Goal: Register for event/course

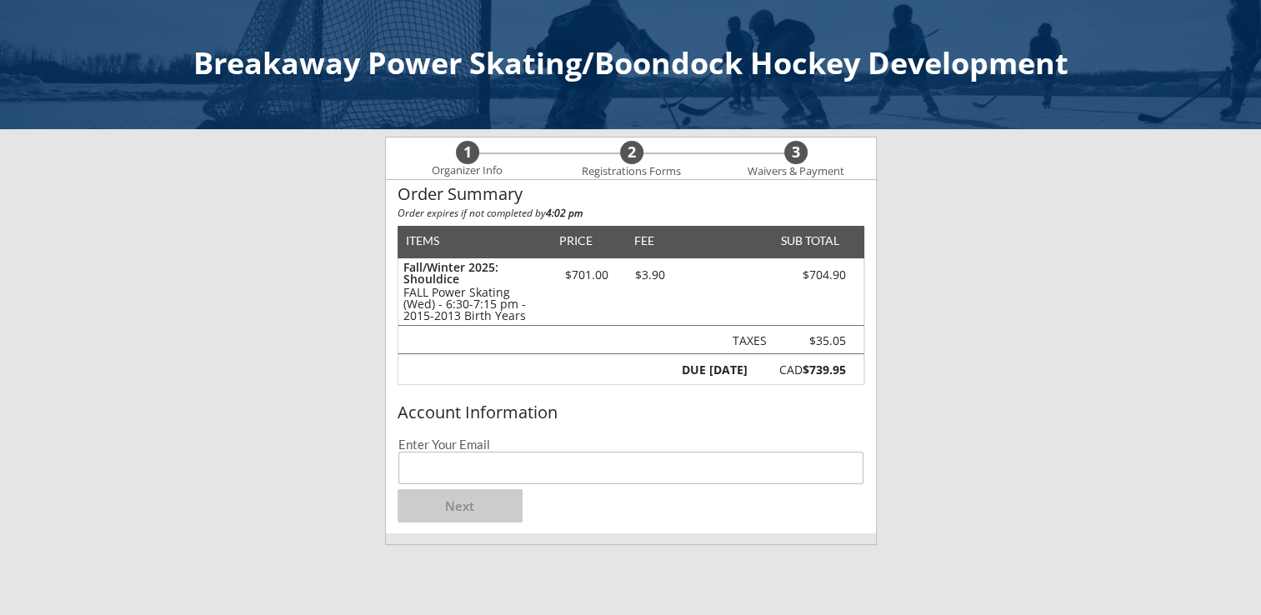
click at [434, 473] on input "email" at bounding box center [630, 468] width 465 height 33
click at [472, 463] on input "email" at bounding box center [630, 468] width 465 height 33
type input "[EMAIL_ADDRESS][DOMAIN_NAME]"
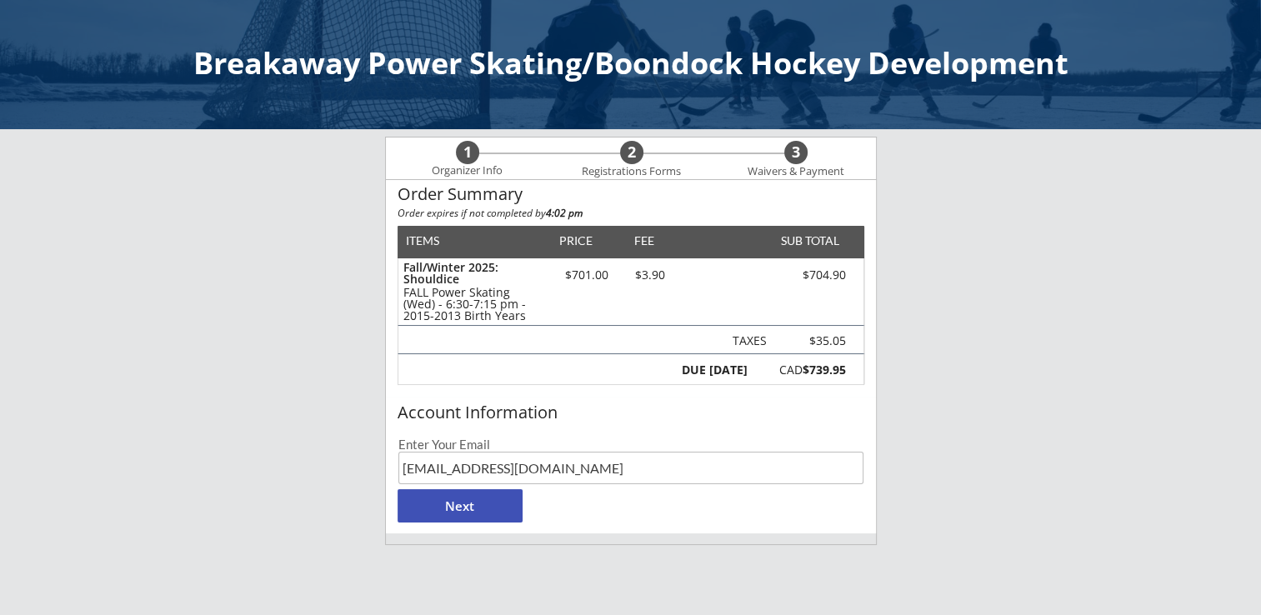
click at [457, 503] on button "Next" at bounding box center [460, 505] width 125 height 33
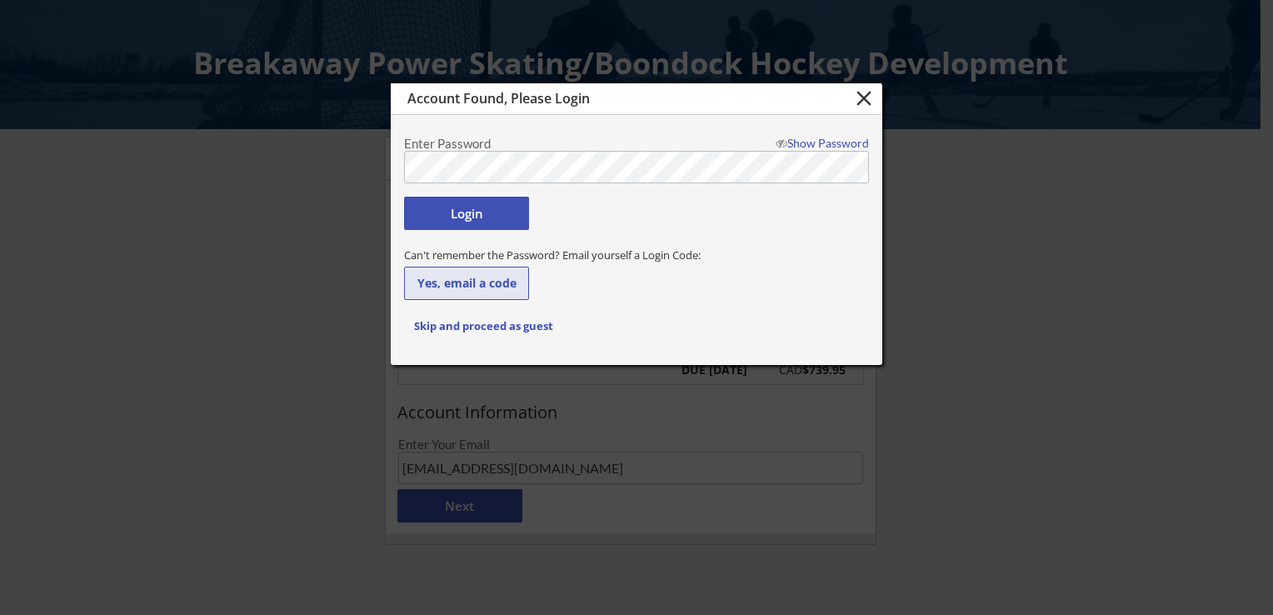
click at [472, 282] on button "Yes, email a code" at bounding box center [466, 283] width 125 height 33
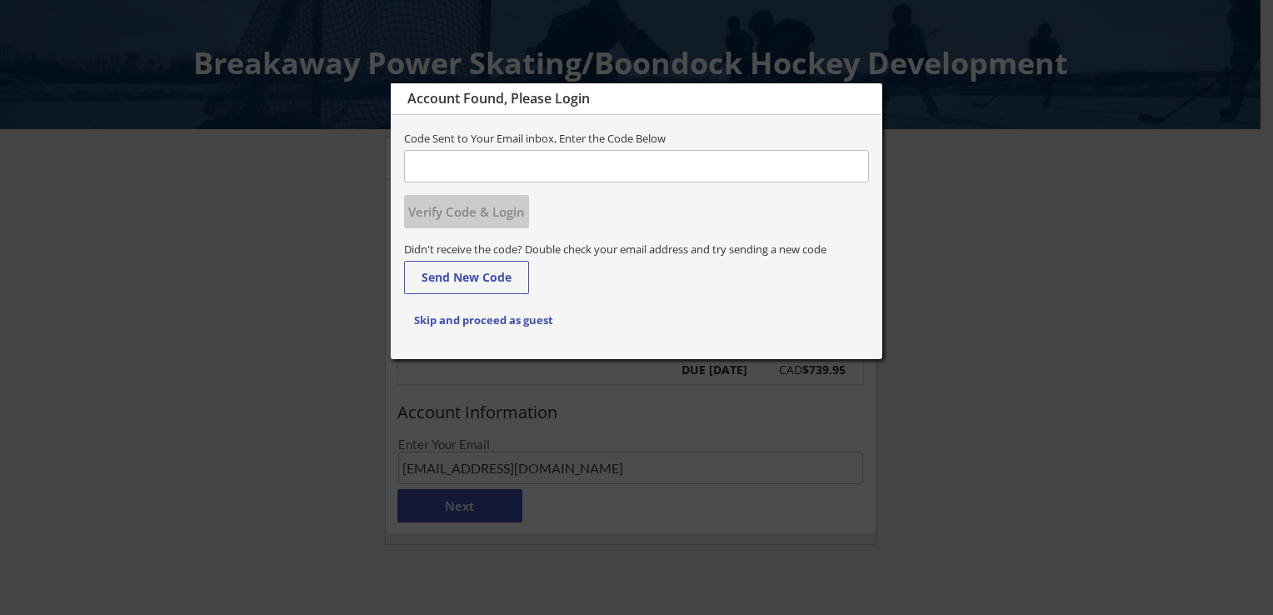
click at [433, 166] on input "input" at bounding box center [636, 166] width 465 height 33
type input "273245"
click at [458, 210] on button "Verify Code & Login" at bounding box center [466, 211] width 125 height 33
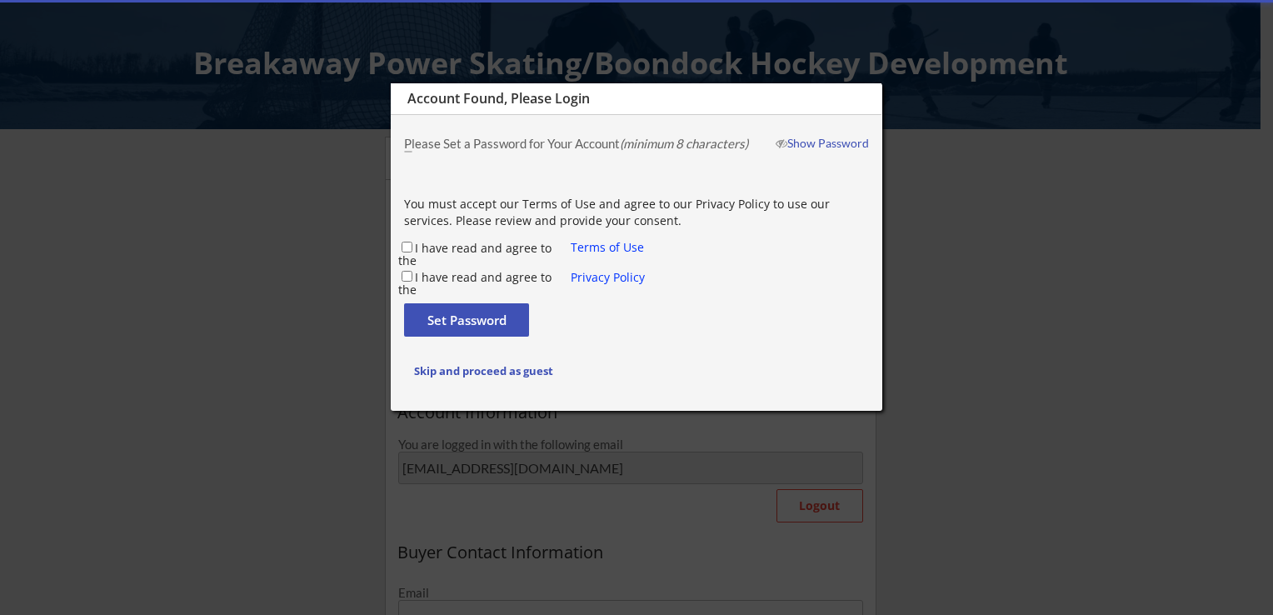
type input "[PERSON_NAME]"
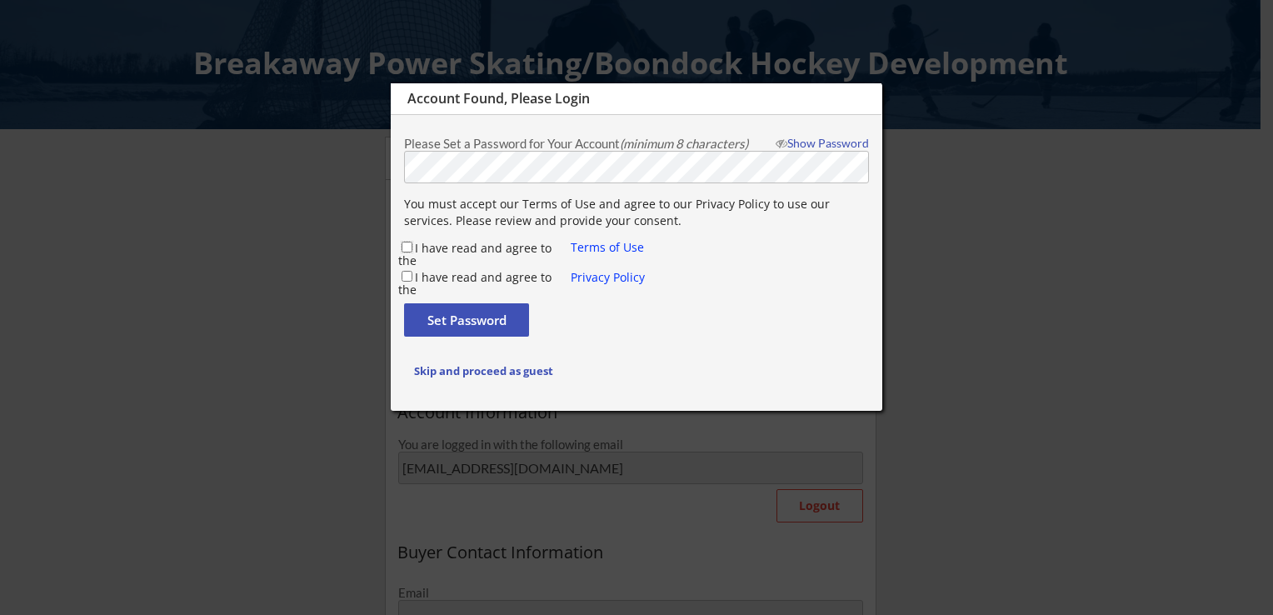
click at [405, 244] on input "I have read and agree to the" at bounding box center [407, 247] width 11 height 11
checkbox input "true"
click at [406, 279] on input "I have read and agree to the" at bounding box center [407, 276] width 11 height 11
checkbox input "true"
click at [452, 322] on button "Set Password" at bounding box center [466, 319] width 125 height 33
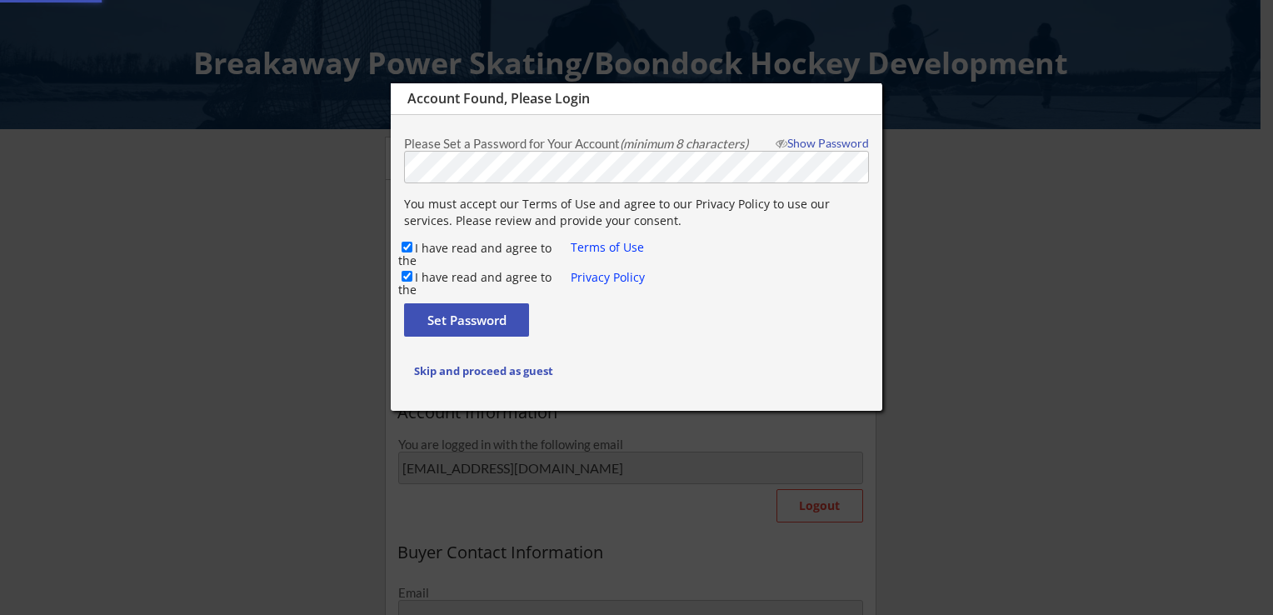
type input "[EMAIL_ADDRESS][DOMAIN_NAME]"
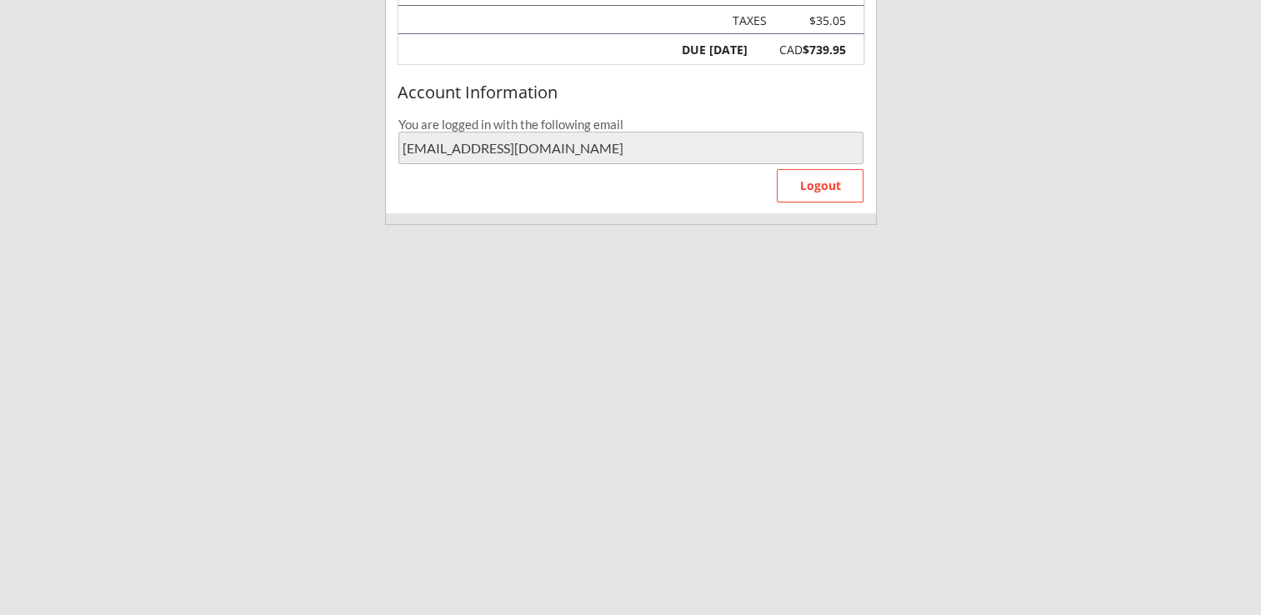
scroll to position [150, 0]
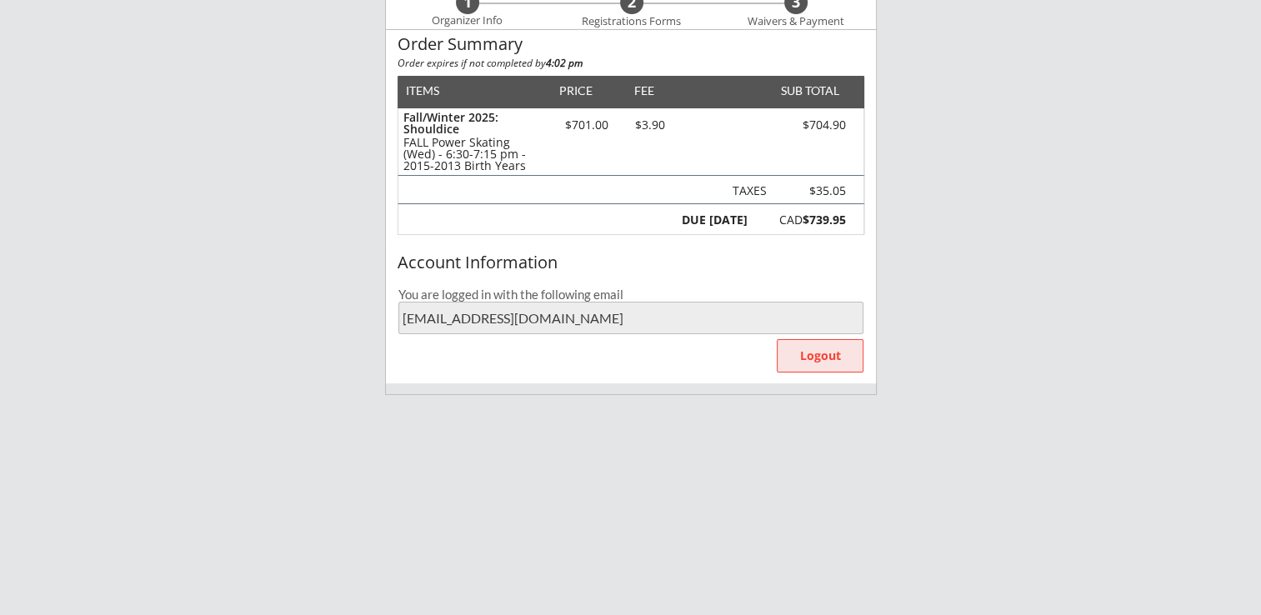
click at [813, 353] on button "Logout" at bounding box center [820, 355] width 87 height 33
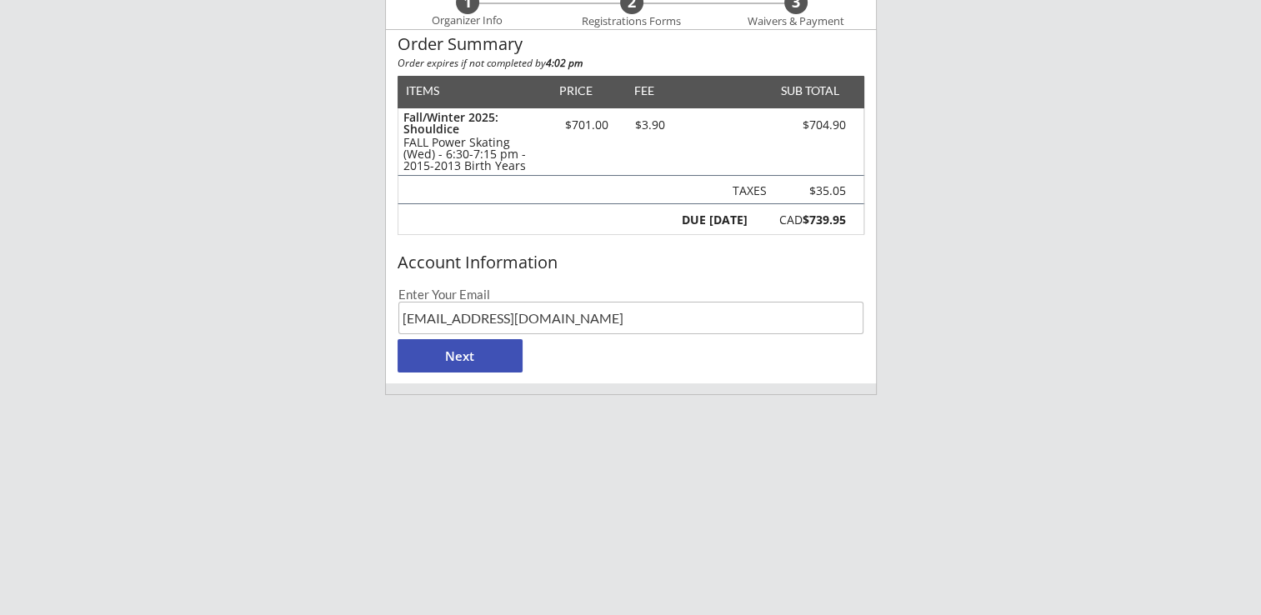
click at [455, 357] on button "Next" at bounding box center [460, 355] width 125 height 33
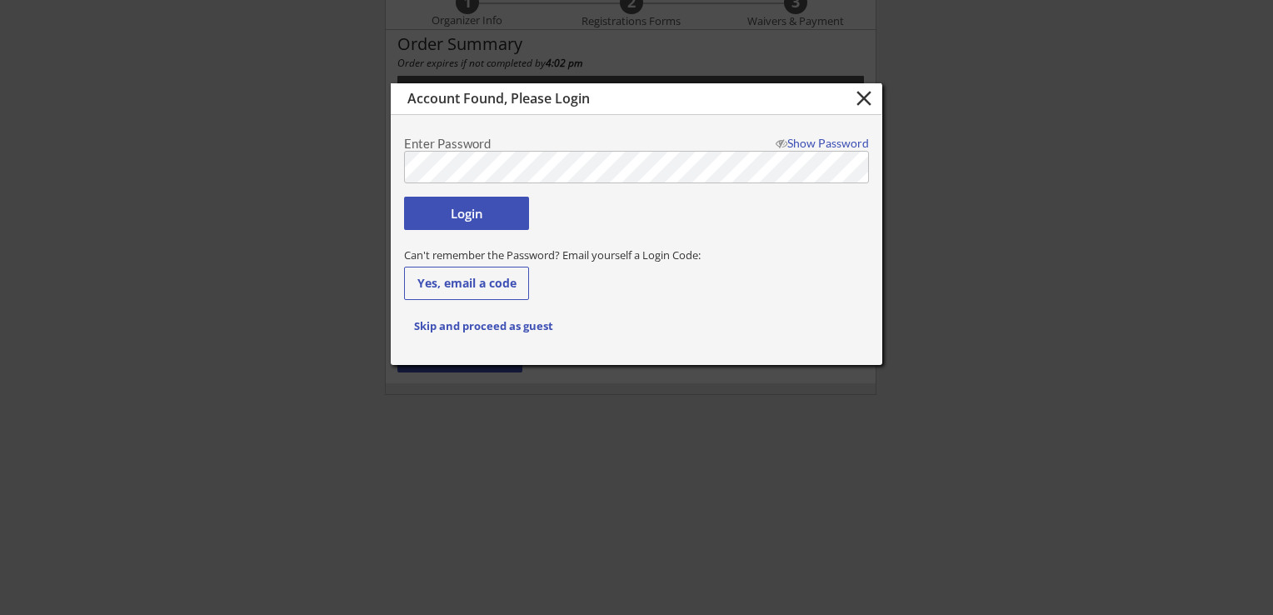
click at [213, 155] on body "Breakaway Power Skating/Boondock Hockey Development 1 Organizer Info 2 Registra…" at bounding box center [636, 157] width 1273 height 615
click at [459, 208] on button "Login" at bounding box center [466, 213] width 125 height 33
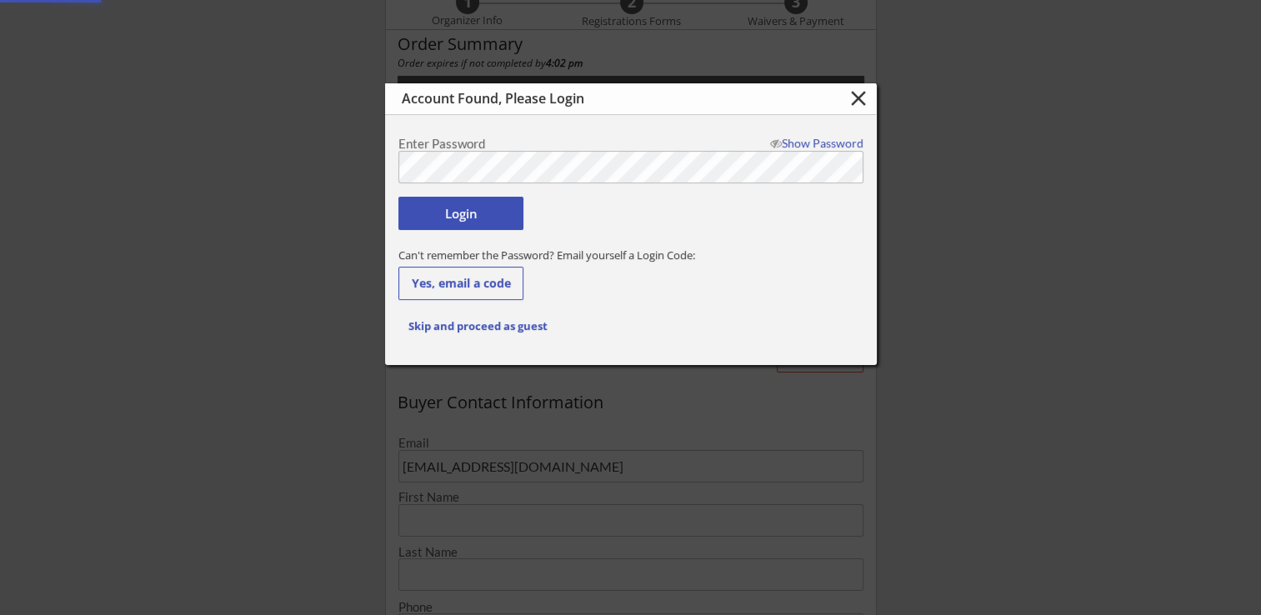
type input "[PERSON_NAME]"
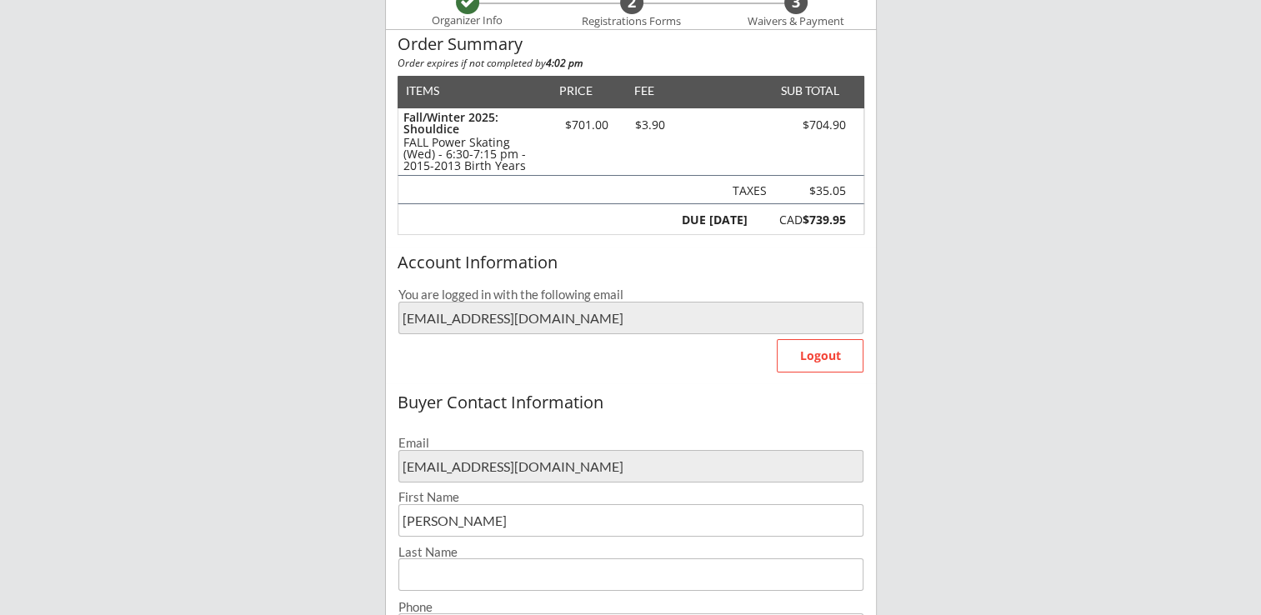
scroll to position [317, 0]
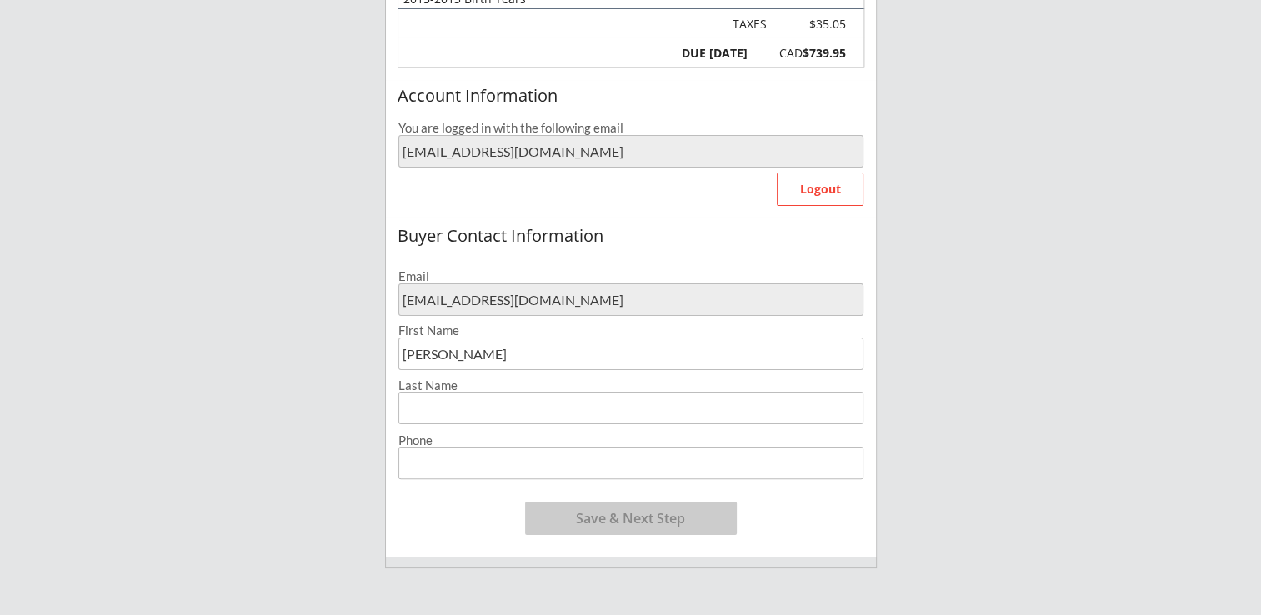
click at [458, 405] on input "input" at bounding box center [630, 408] width 465 height 33
type input "[PERSON_NAME]"
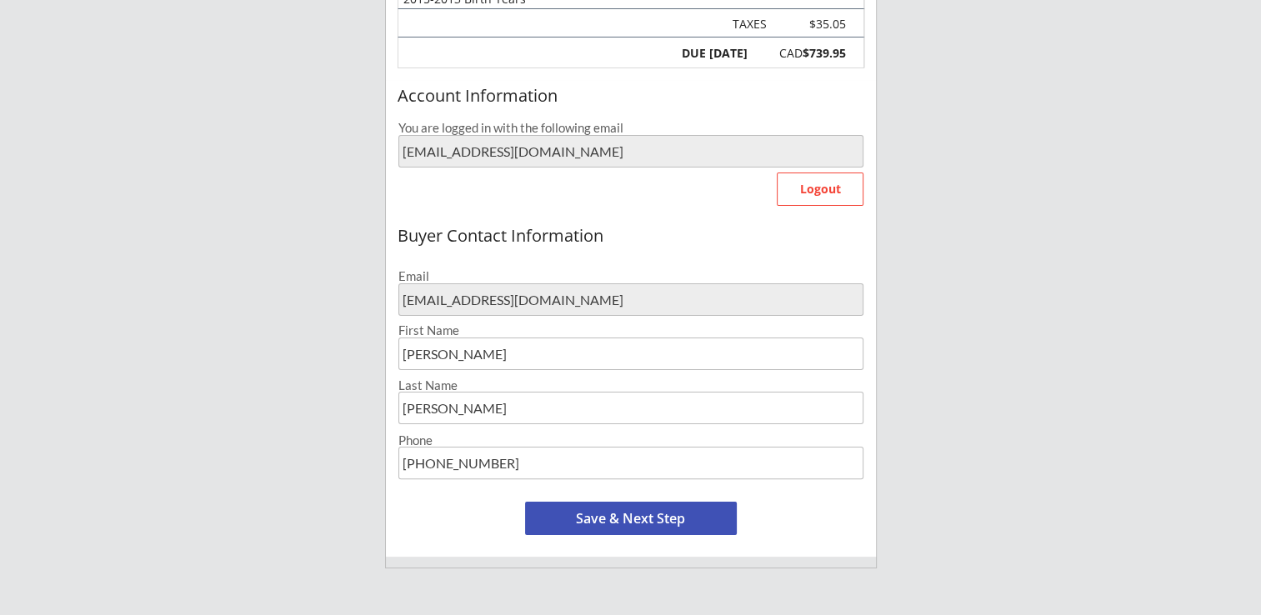
drag, startPoint x: 518, startPoint y: 463, endPoint x: 459, endPoint y: 457, distance: 58.6
click at [459, 457] on input "input" at bounding box center [630, 463] width 465 height 33
click at [527, 455] on input "input" at bounding box center [630, 463] width 465 height 33
drag, startPoint x: 546, startPoint y: 460, endPoint x: 379, endPoint y: 459, distance: 166.7
click at [379, 459] on div "Breakaway Power Skating/Boondock Hockey Development Organizer Info 2 Registrati…" at bounding box center [630, 360] width 1261 height 1355
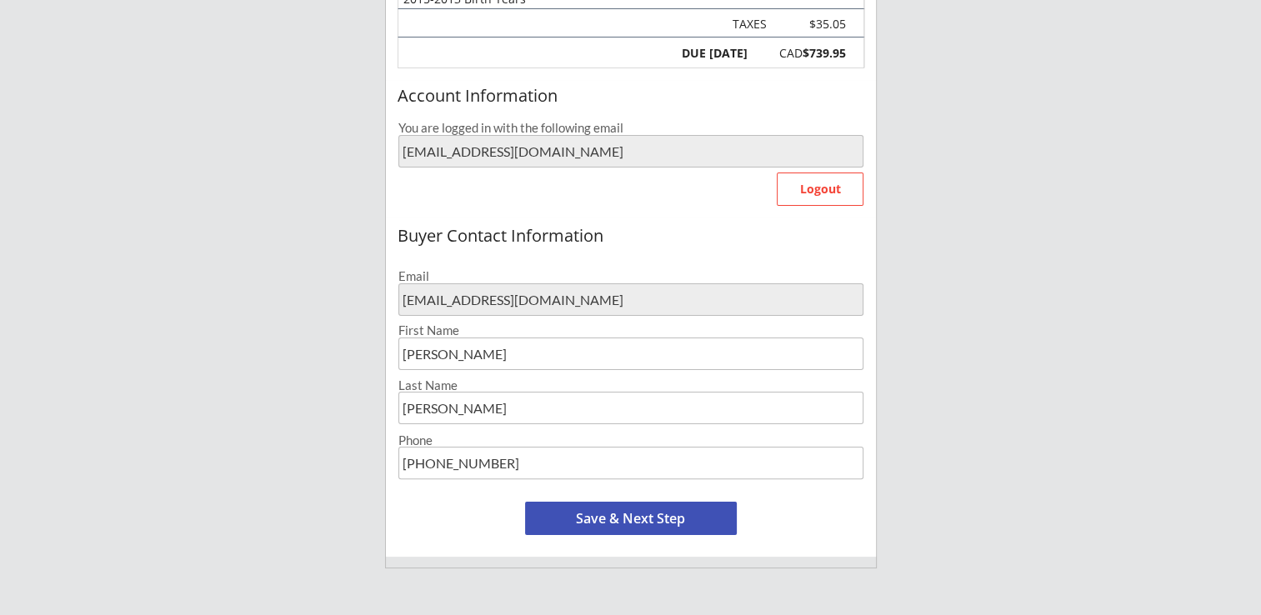
type input "[PHONE_NUMBER]"
click at [622, 508] on button "Save & Next Step" at bounding box center [631, 518] width 212 height 33
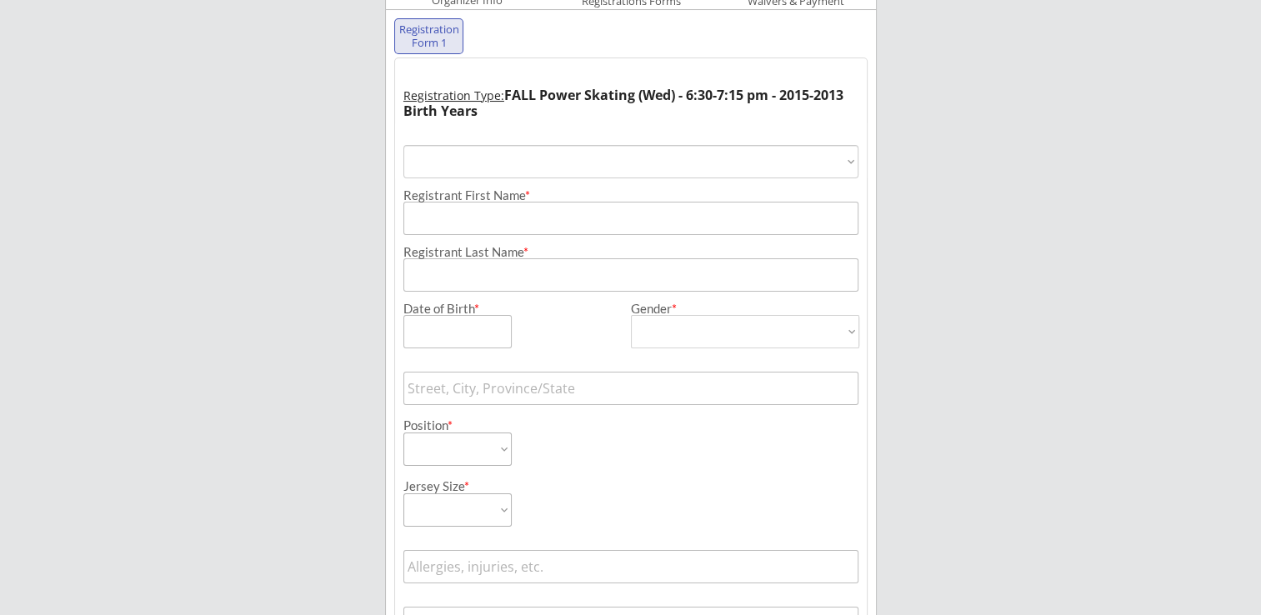
scroll to position [120, 0]
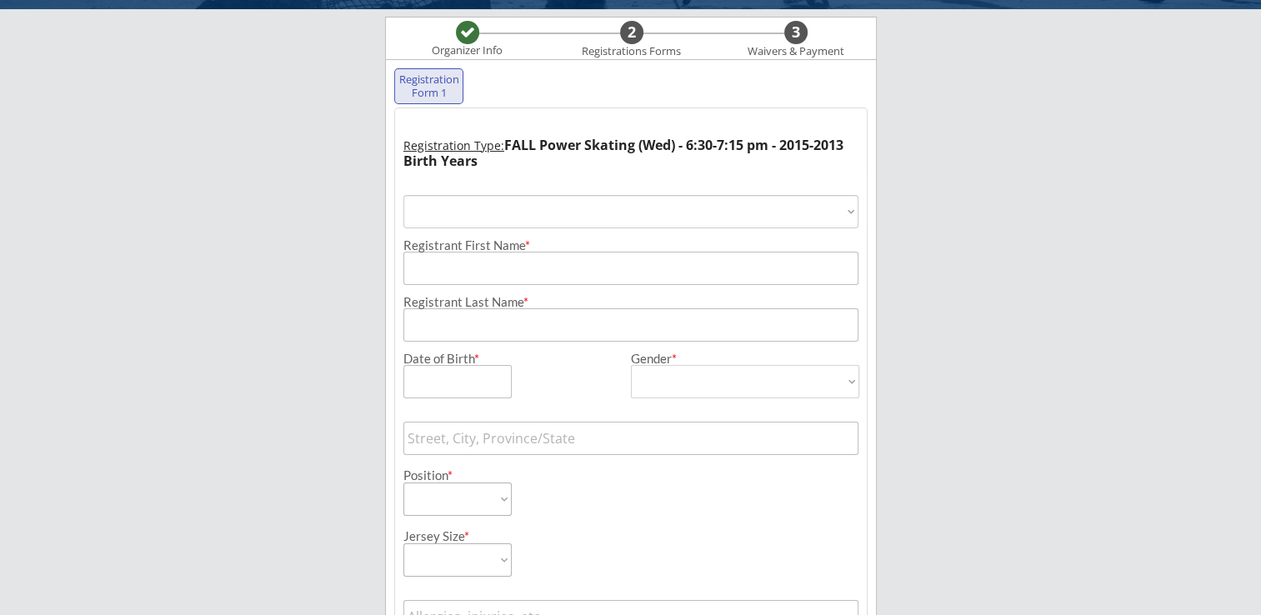
select select ""PLACEHOLDER_1427118222253""
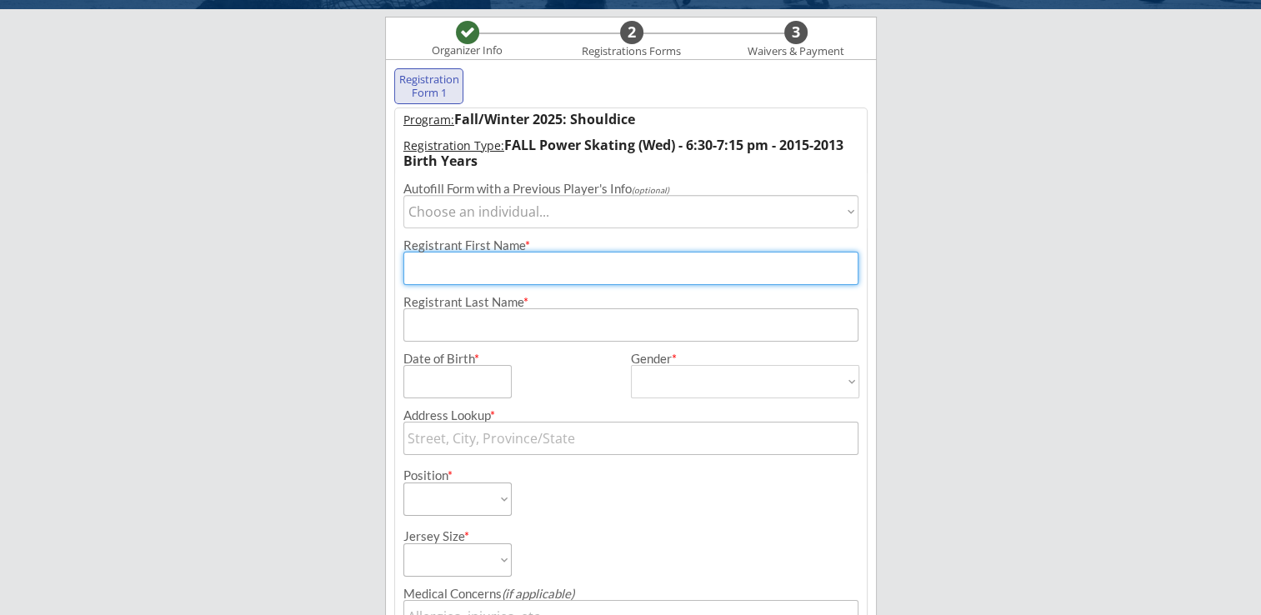
click at [506, 273] on input "input" at bounding box center [630, 268] width 455 height 33
type input "[PERSON_NAME]"
type input "[DATE]"
type input "[STREET_ADDRESS]"
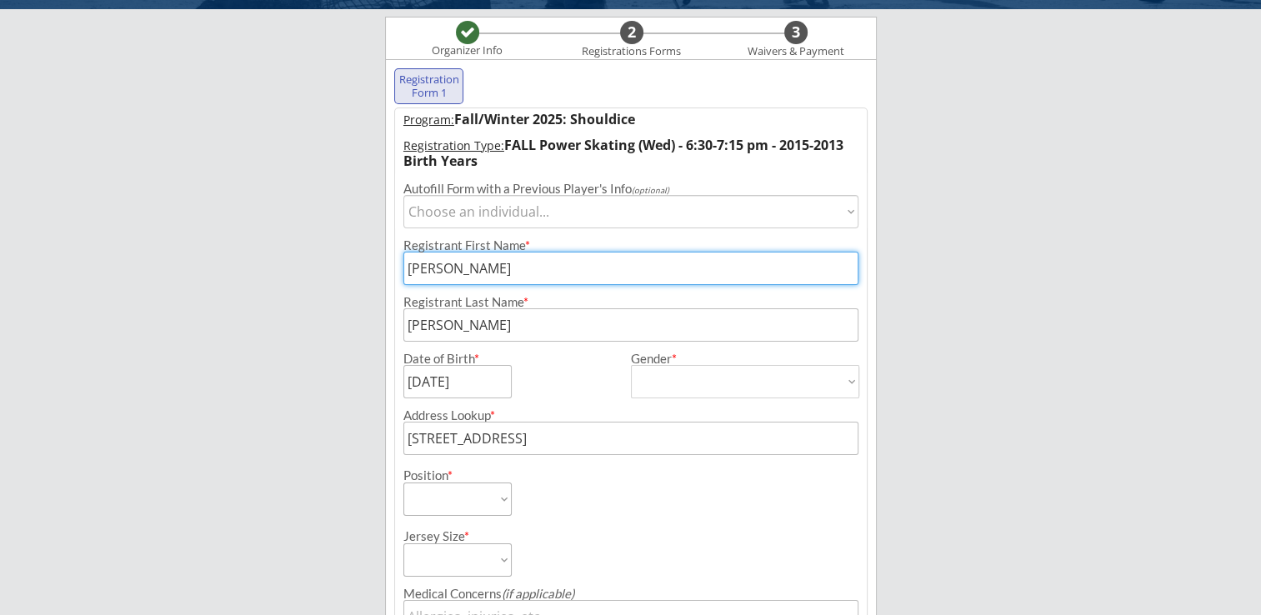
type input "[PERSON_NAME]"
type input "[PHONE_NUMBER]"
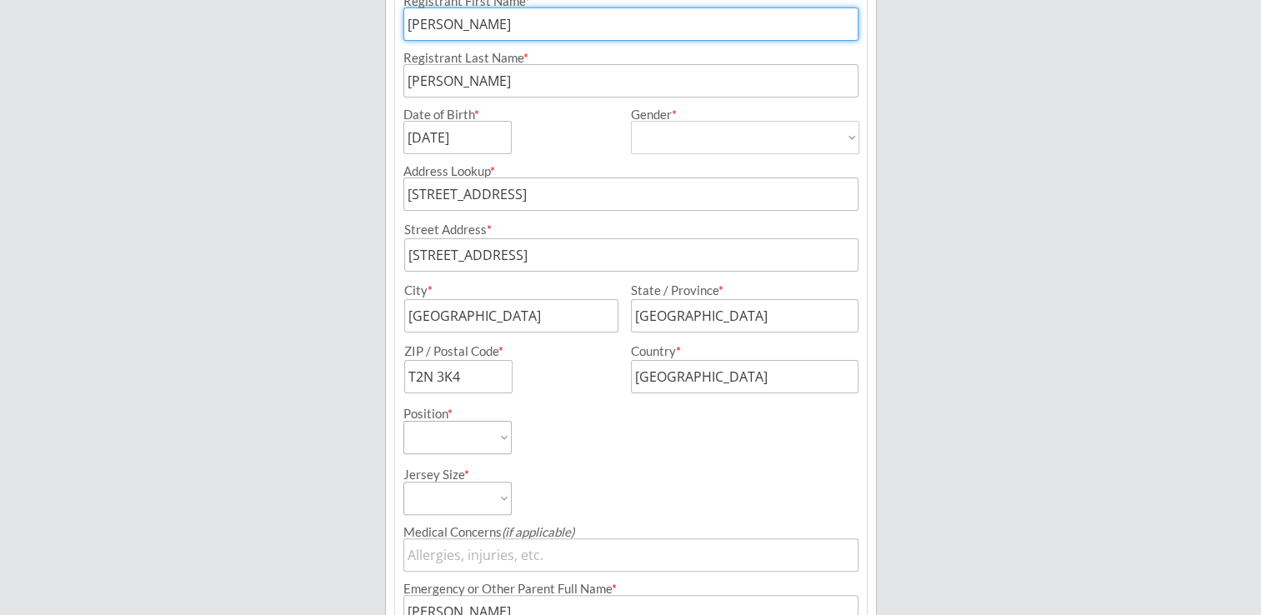
scroll to position [375, 0]
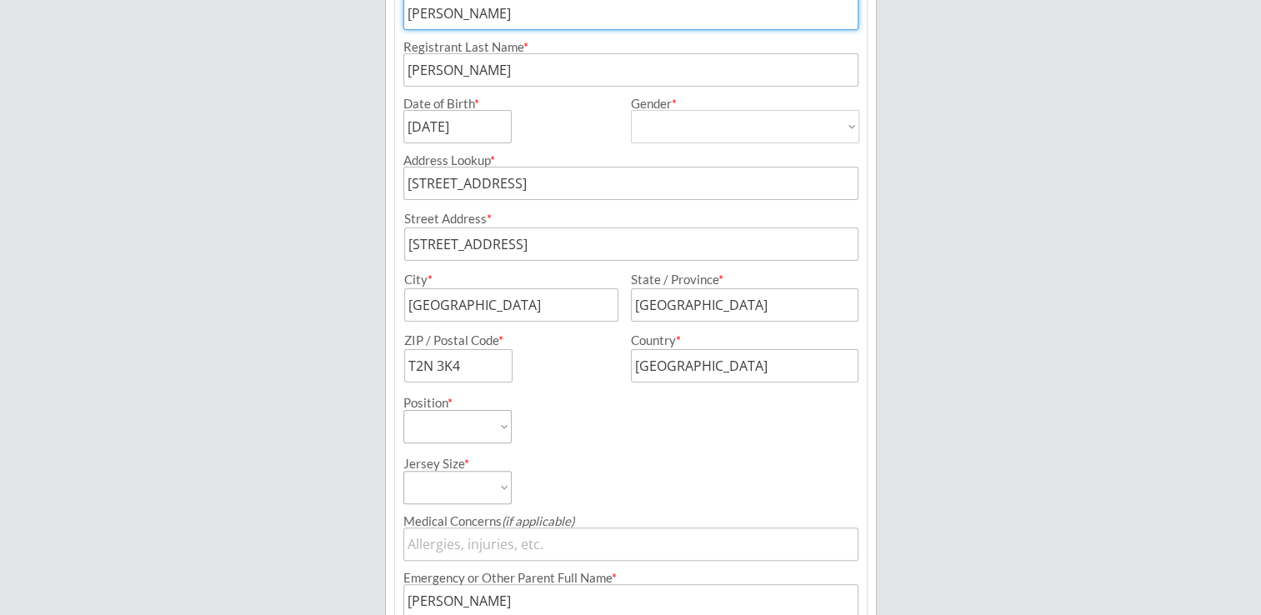
click at [453, 415] on select "Forward Defense Goalie" at bounding box center [457, 426] width 108 height 33
select select ""Forward""
click at [403, 410] on select "Forward Defense Goalie" at bounding box center [457, 426] width 108 height 33
click at [481, 487] on select "Youth S Youth M Youth L Youth XL Adult S Adult M Adult L Adult XL" at bounding box center [457, 487] width 108 height 33
select select ""Youth M""
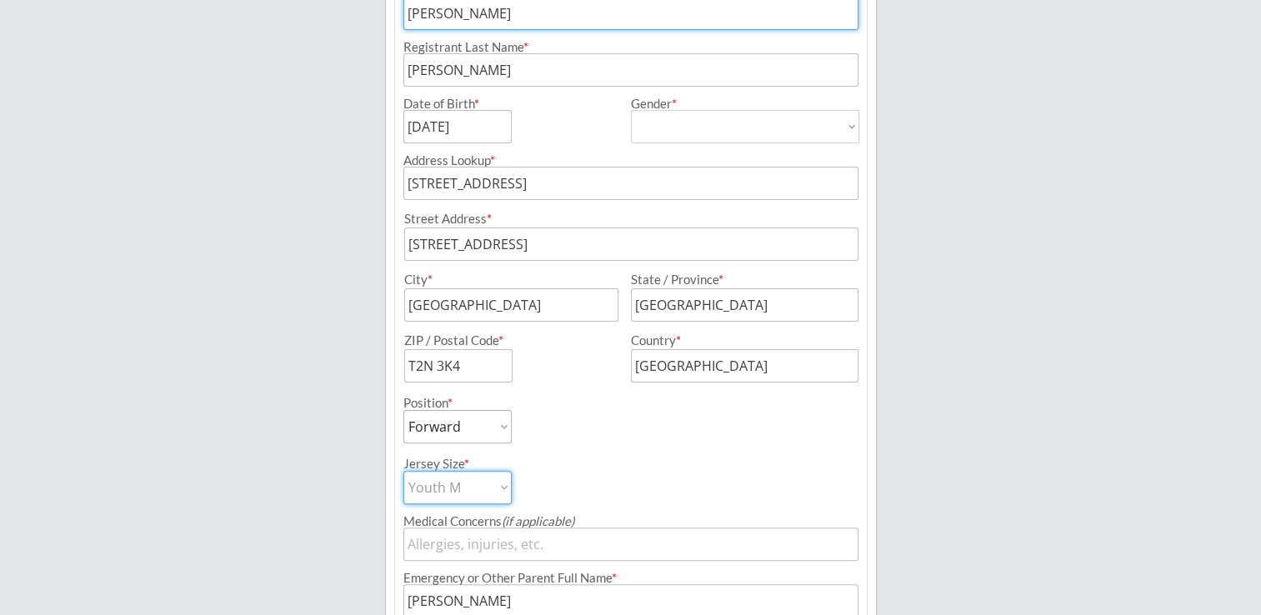
click at [403, 471] on select "Youth S Youth M Youth L Youth XL Adult S Adult M Adult L Adult XL" at bounding box center [457, 487] width 108 height 33
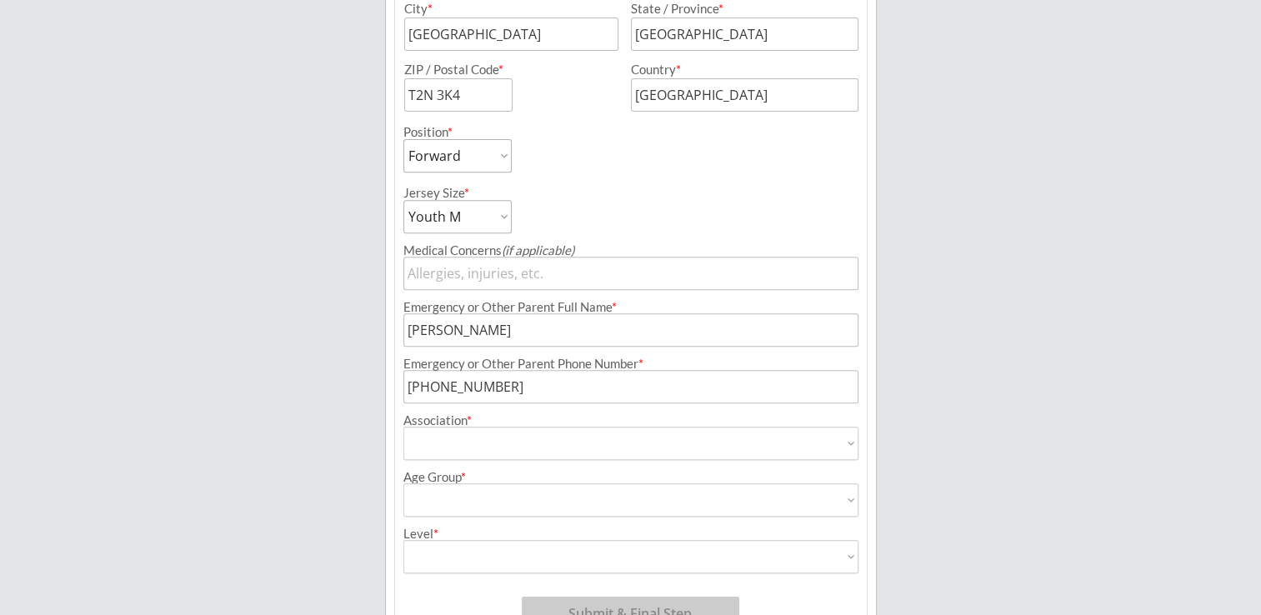
scroll to position [708, 0]
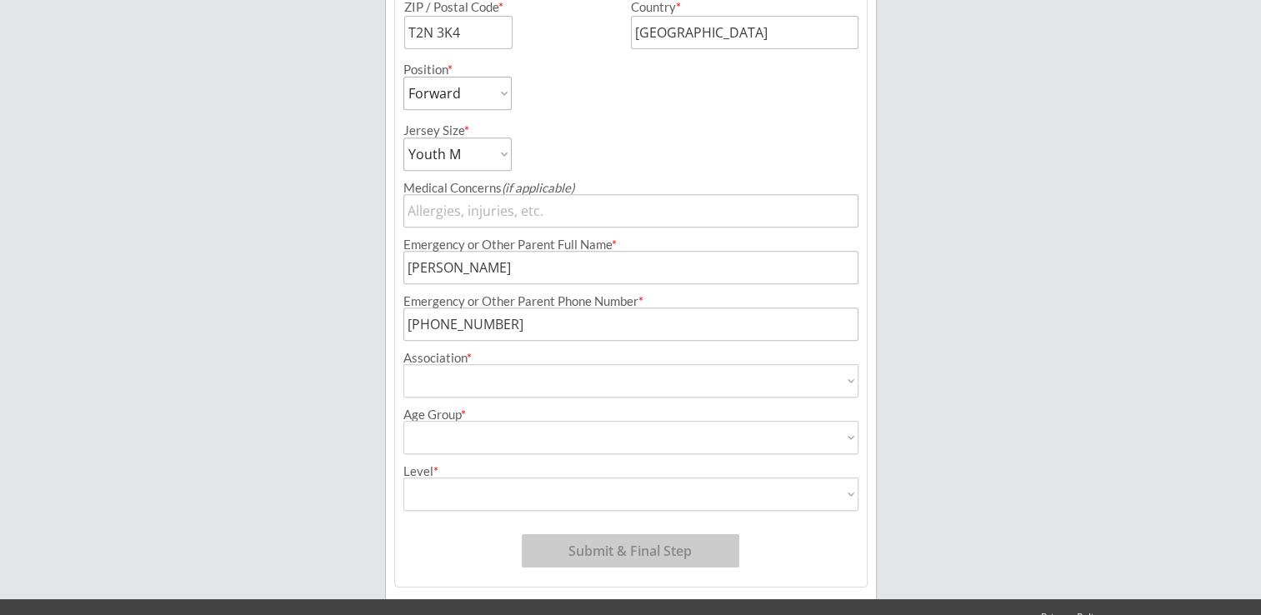
click at [470, 382] on select "Airdrie Blackfoot Hockey Association Bow River Bruins Bow Valley Hockey Society…" at bounding box center [630, 380] width 455 height 33
select select ""Northwest Warriors""
click at [403, 364] on select "Airdrie Blackfoot Hockey Association Bow River Bruins Bow Valley Hockey Society…" at bounding box center [630, 380] width 455 height 33
type input "Northwest Warriors"
click at [468, 438] on select "House League U7 U9 U11 U13 U15 U16 U18 U21 College/University Active Start U10 …" at bounding box center [630, 437] width 455 height 33
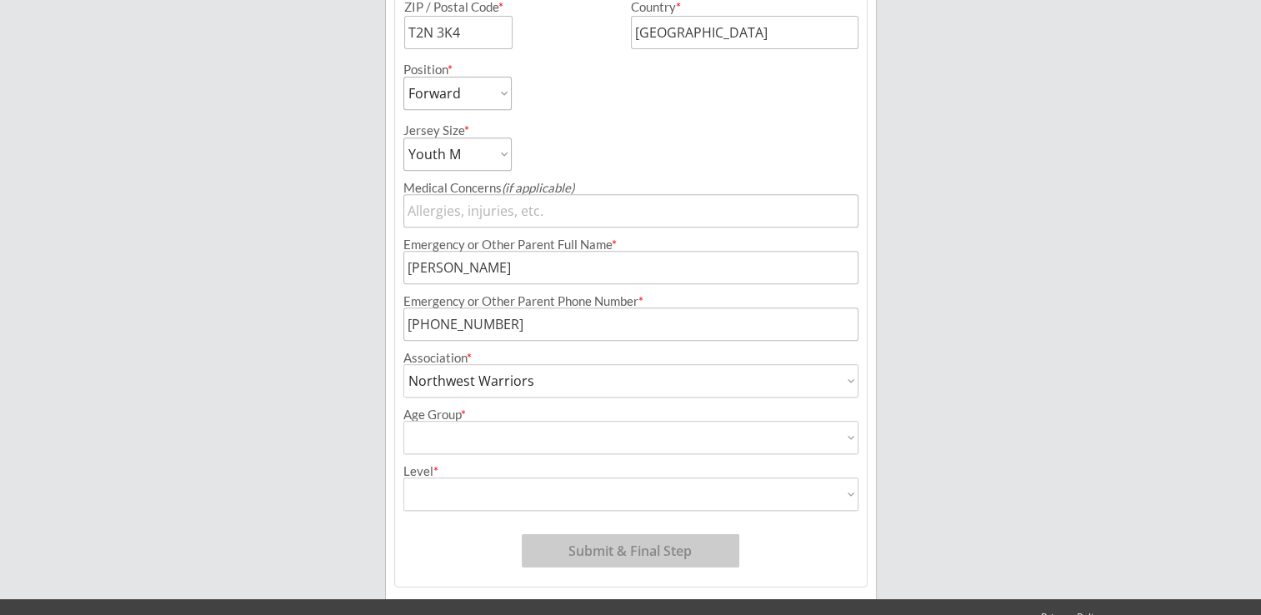
select select ""U11""
click at [403, 421] on select "House League U7 U9 U11 U13 U15 U16 U18 U21 College/University Active Start U10 …" at bounding box center [630, 437] width 455 height 33
type input "U11"
click at [451, 482] on select "Division 1 Division 2 Division 3 Division 4 Division 5 Division 6 Division 7 AA…" at bounding box center [630, 494] width 455 height 33
select select ""Division 3""
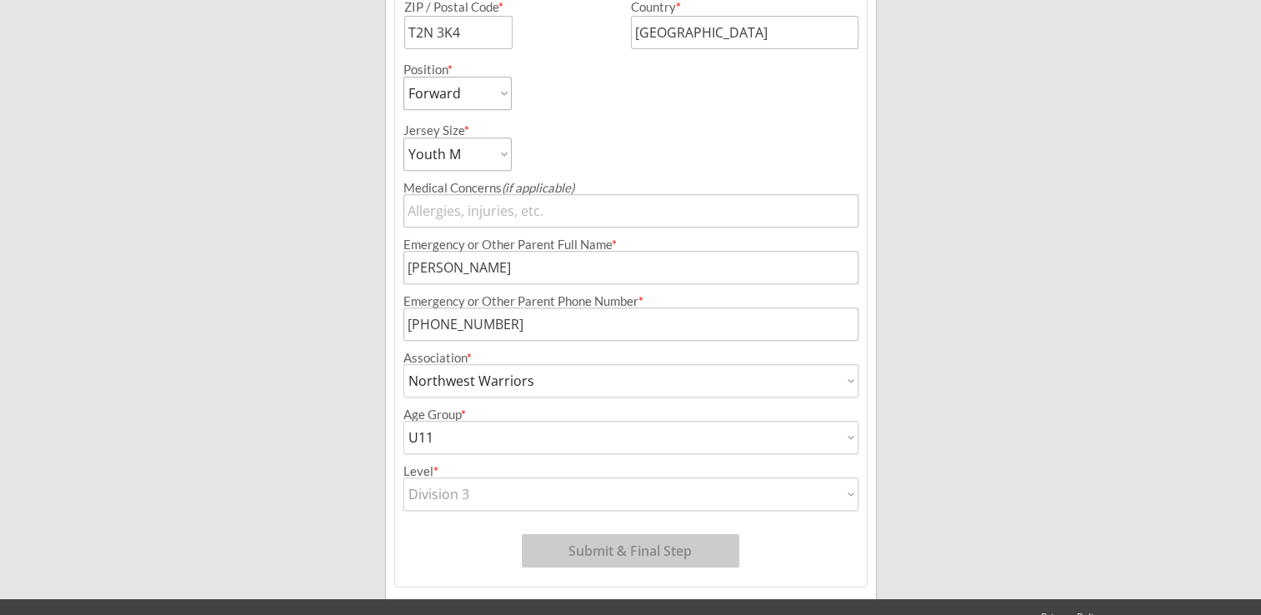
click at [403, 478] on select "Division 1 Division 2 Division 3 Division 4 Division 5 Division 6 Division 7 AA…" at bounding box center [630, 494] width 455 height 33
type input "Division 3"
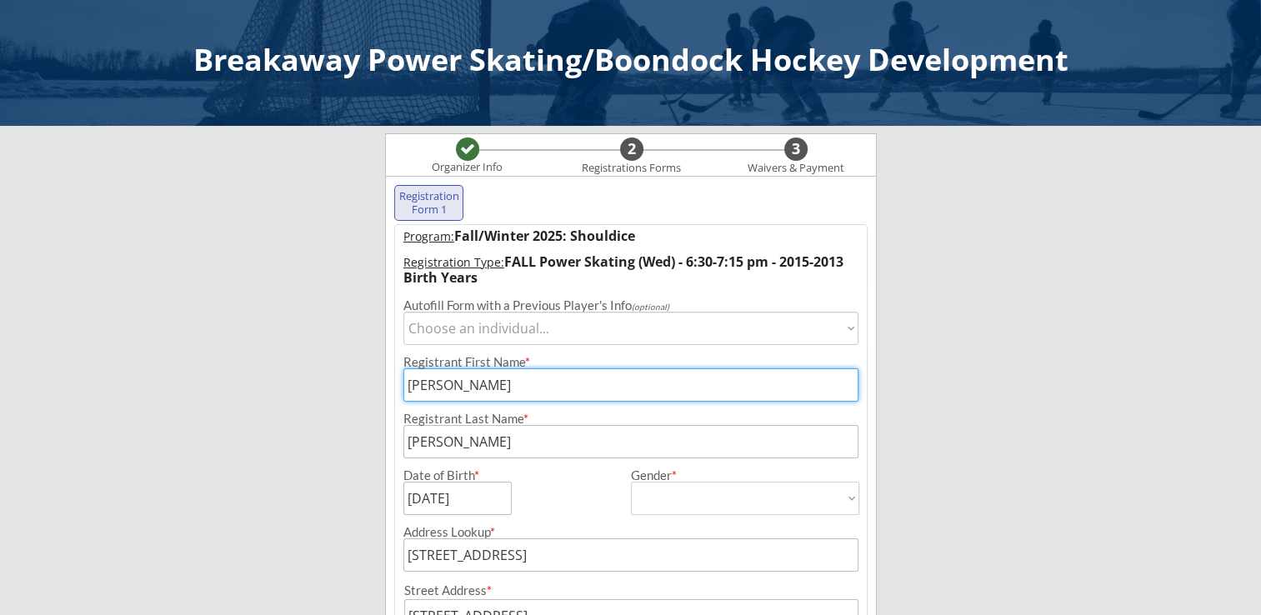
scroll to position [0, 0]
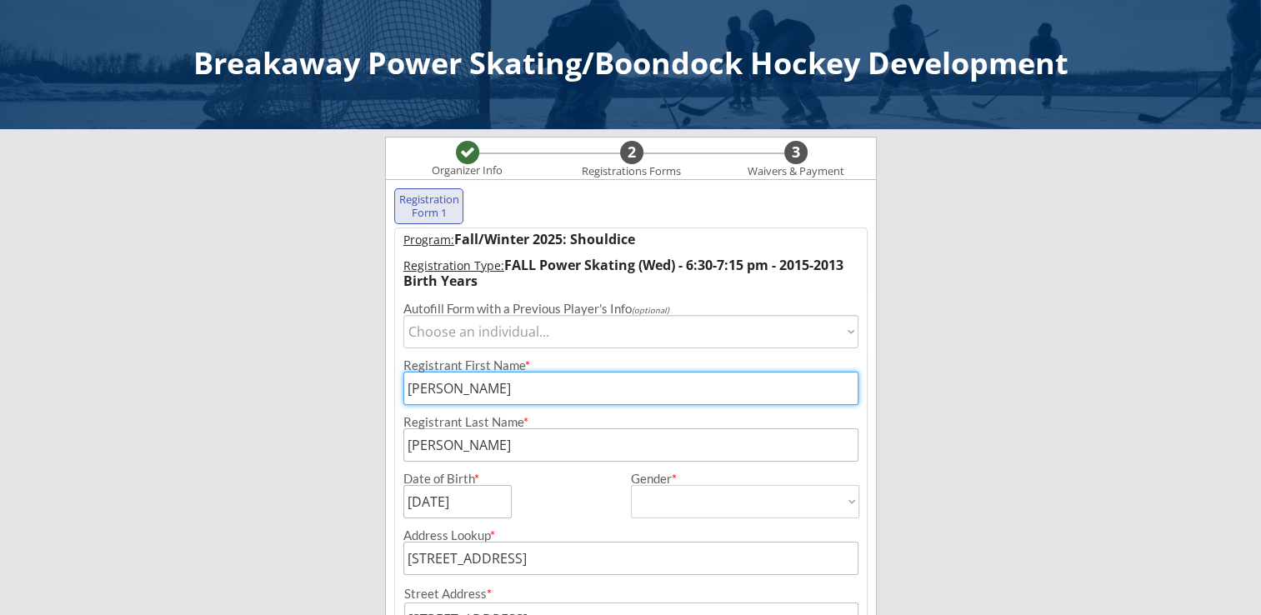
click at [553, 331] on select "Choose an individual... [PERSON_NAME]" at bounding box center [630, 331] width 455 height 33
select select ""1348695171700984260__LOOKUP__1732635235835x221143749668634620""
click at [403, 315] on select "Choose an individual... [PERSON_NAME]" at bounding box center [630, 331] width 455 height 33
type input "[DEMOGRAPHIC_DATA]"
select select ""[DEMOGRAPHIC_DATA]""
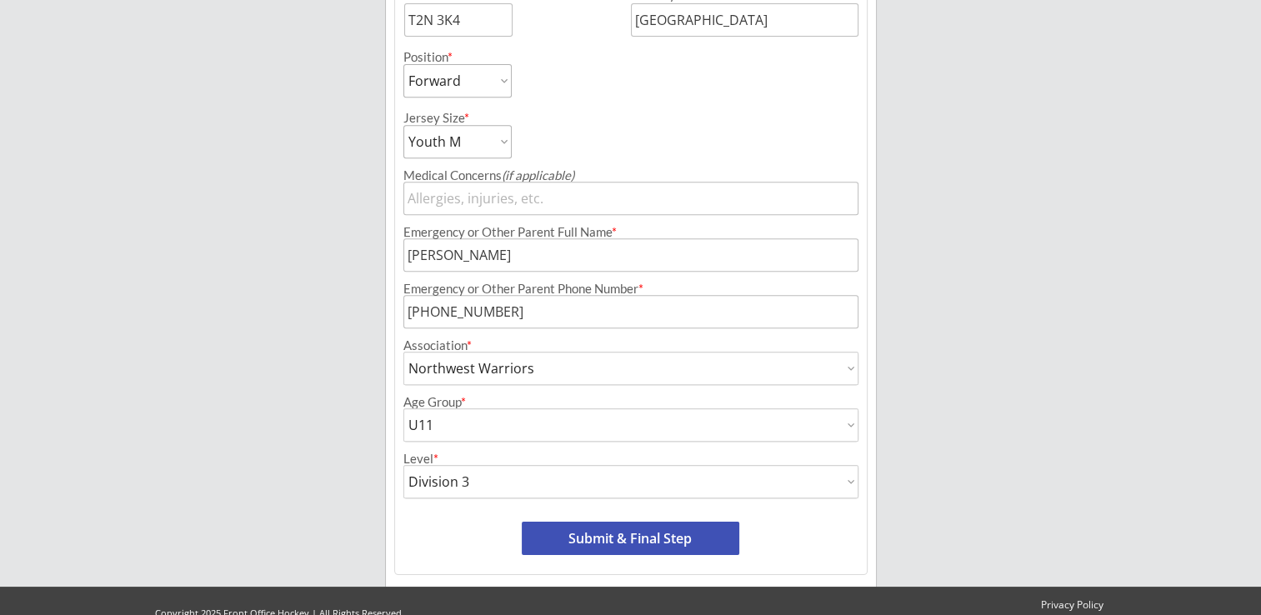
scroll to position [749, 0]
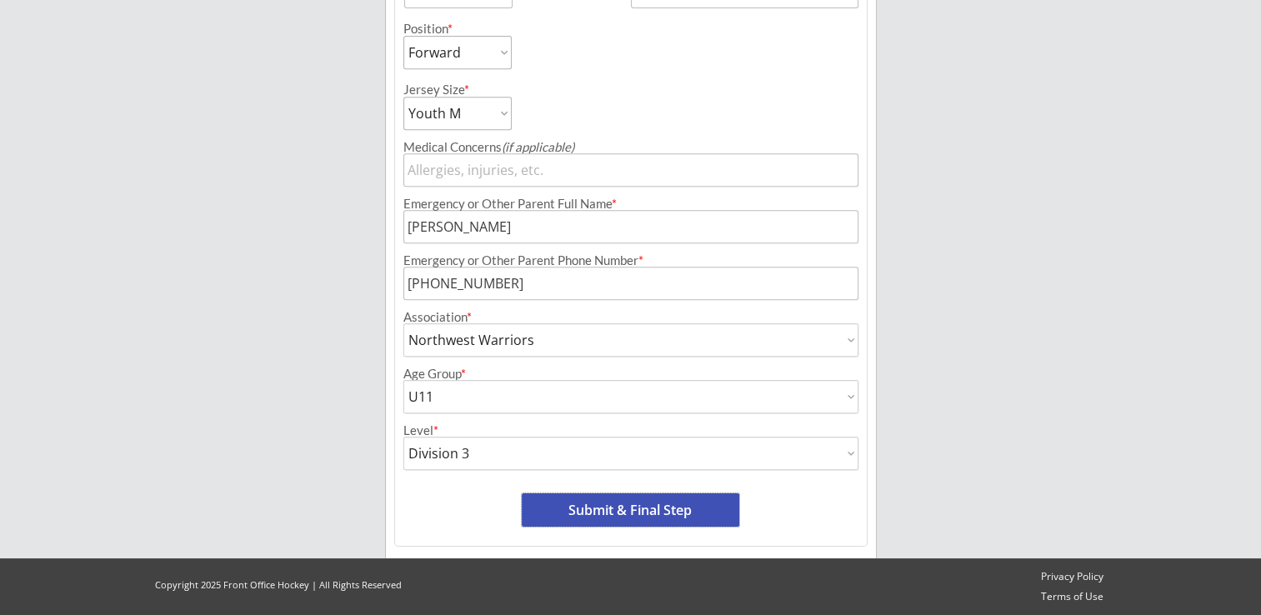
click at [612, 504] on button "Submit & Final Step" at bounding box center [631, 509] width 218 height 33
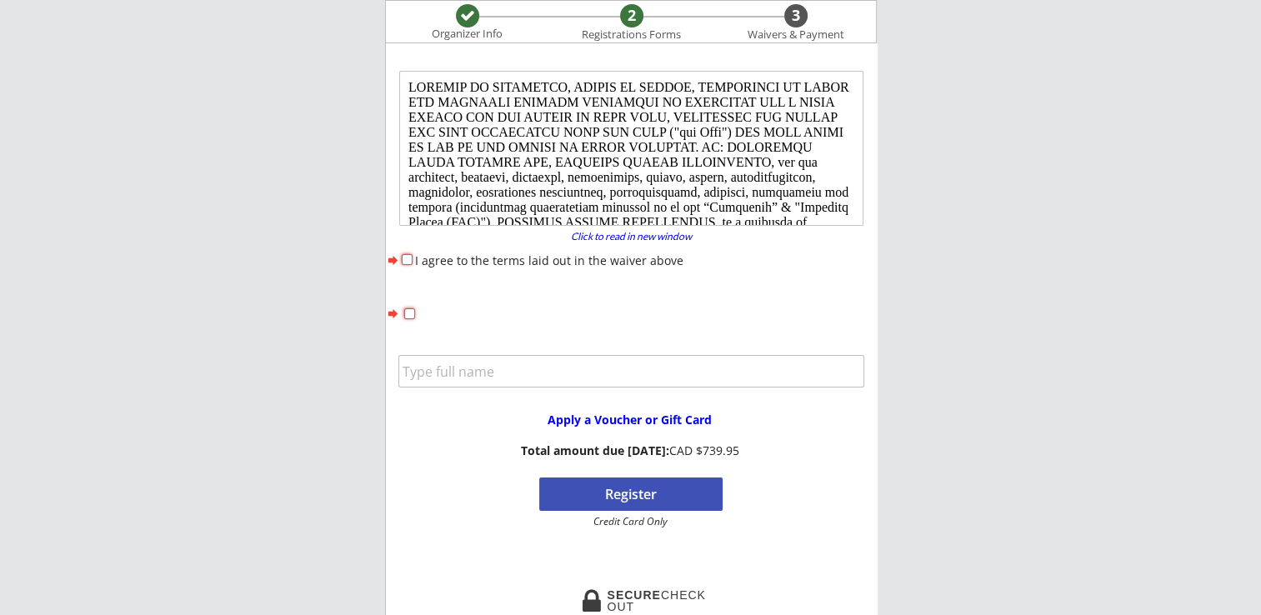
scroll to position [0, 0]
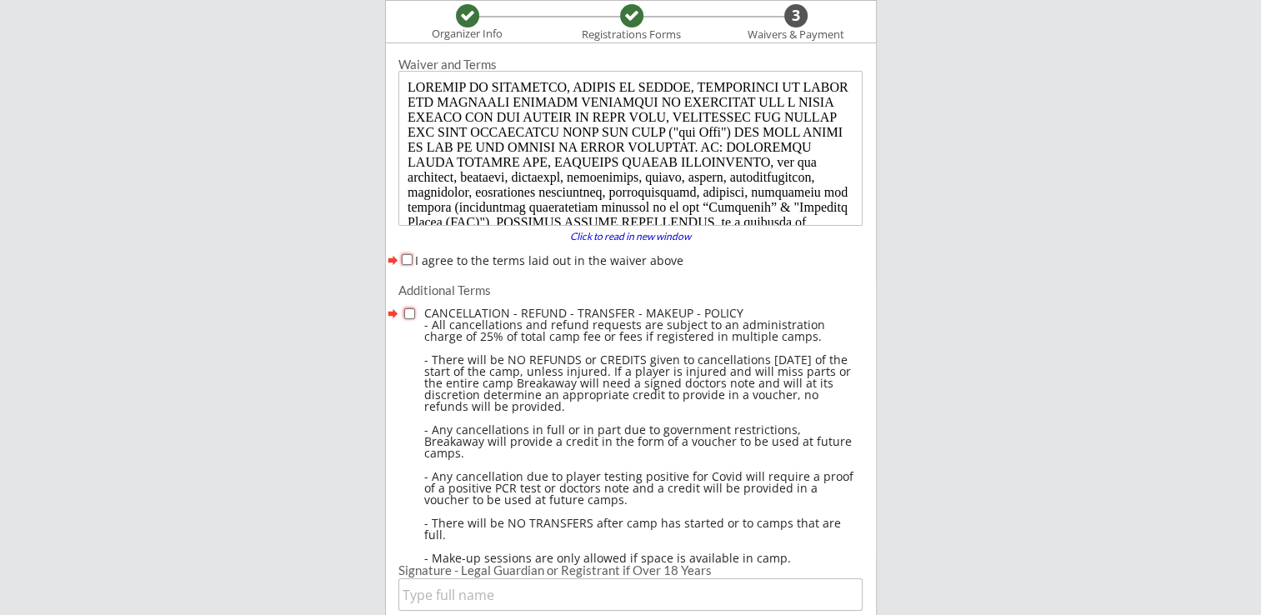
click at [407, 258] on input "I agree to the terms laid out in the waiver above" at bounding box center [407, 259] width 11 height 11
checkbox input "true"
click at [409, 312] on input "checkbox" at bounding box center [409, 313] width 11 height 11
checkbox input "true"
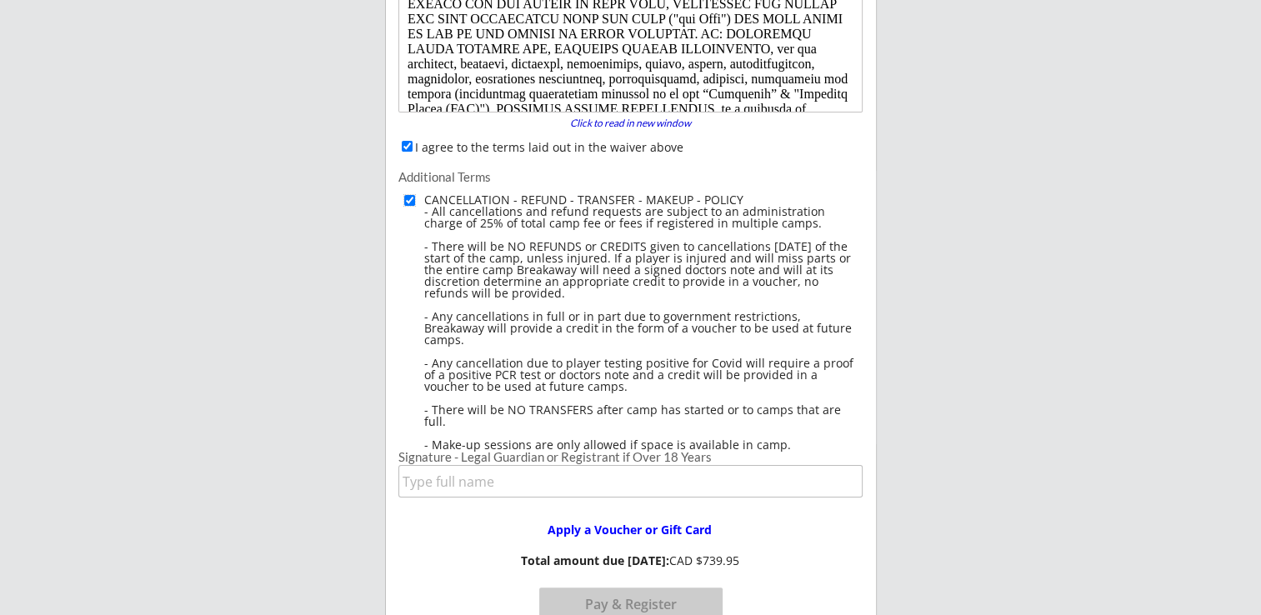
scroll to position [470, 0]
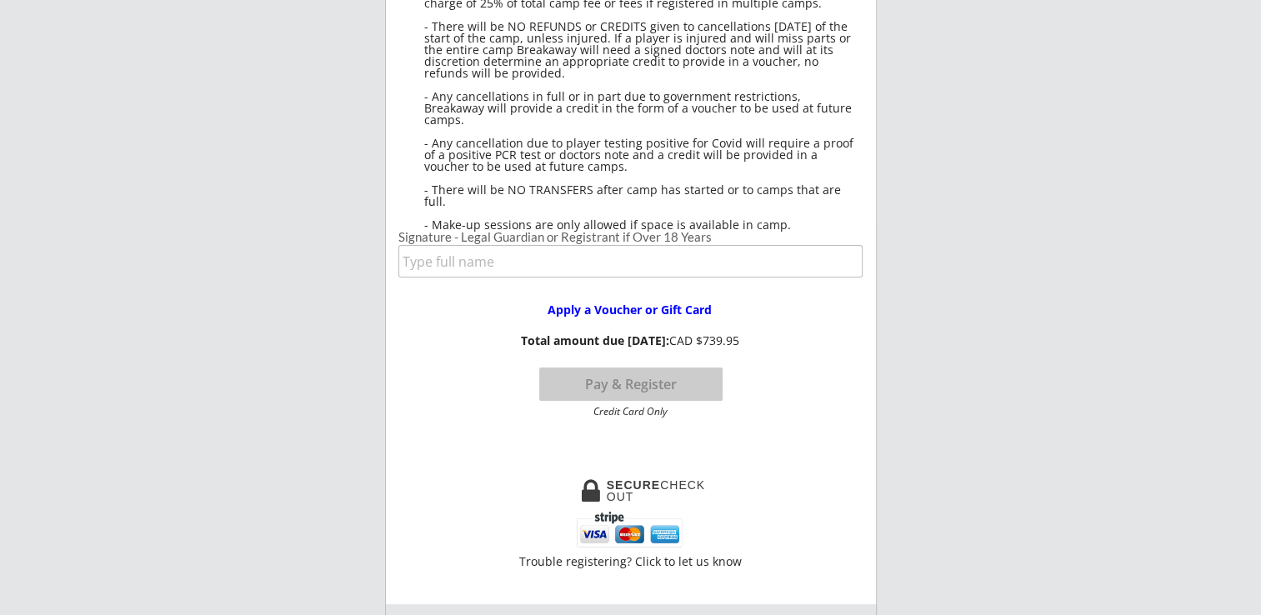
click at [450, 258] on input "input" at bounding box center [630, 261] width 464 height 33
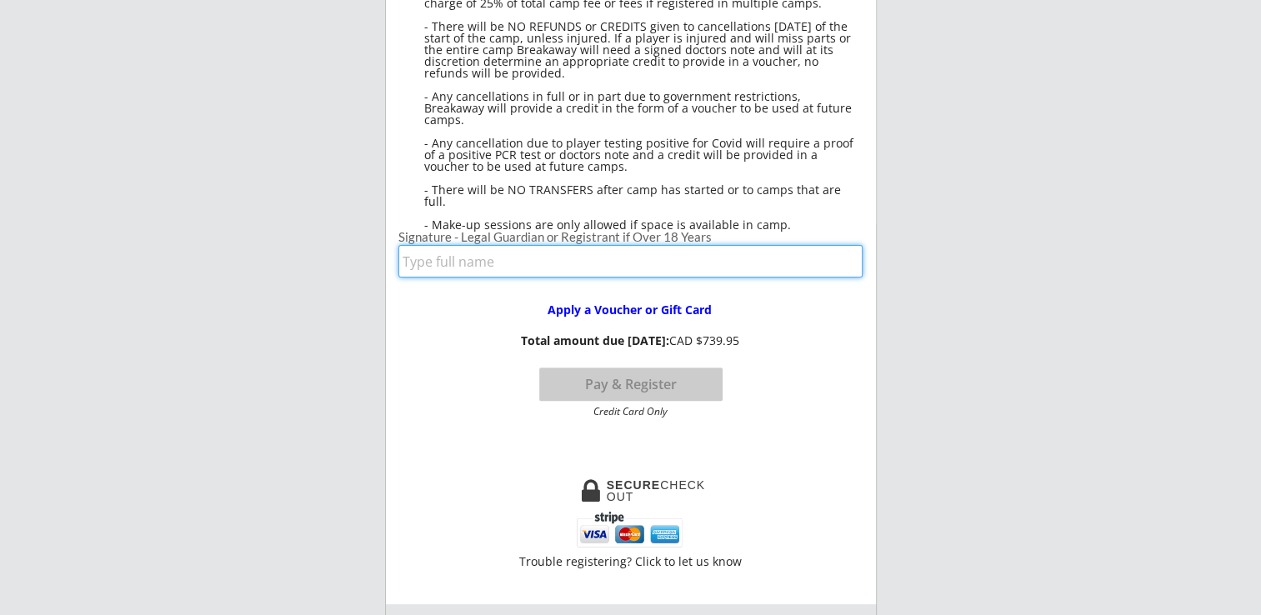
type input "[PERSON_NAME]"
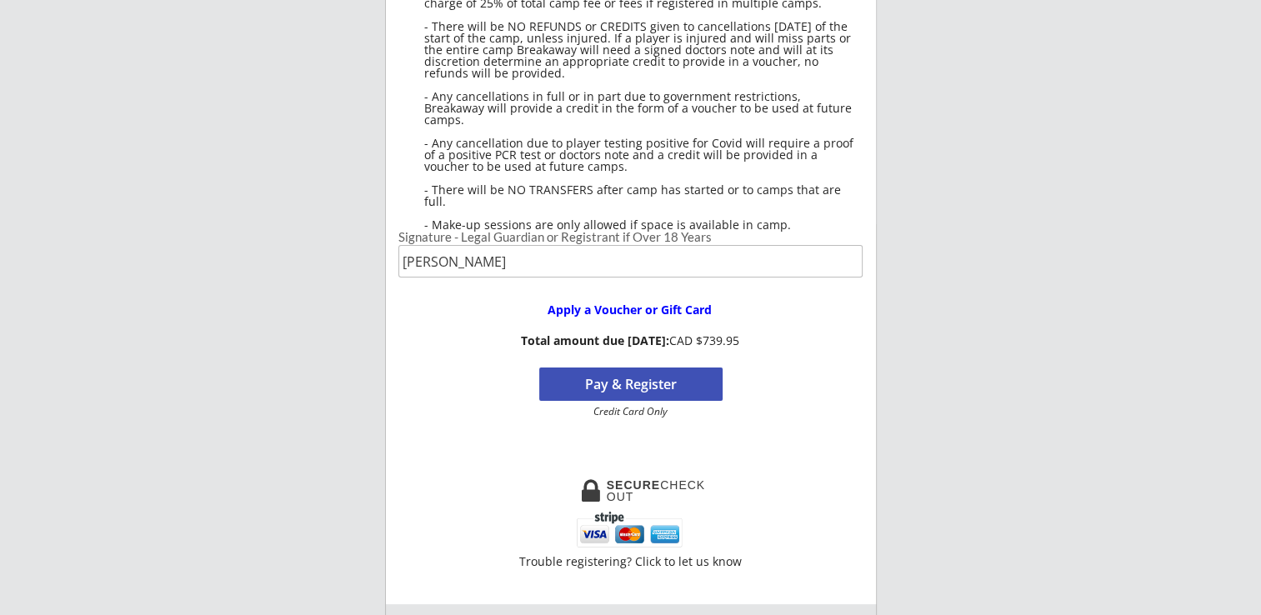
click at [623, 382] on button "Pay & Register" at bounding box center [630, 384] width 183 height 33
